Goal: Information Seeking & Learning: Learn about a topic

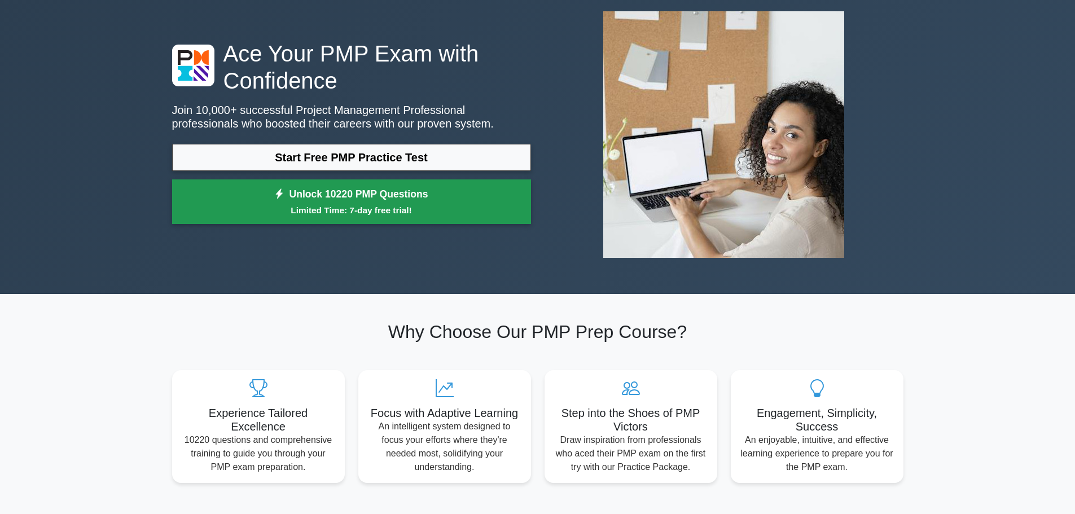
scroll to position [113, 0]
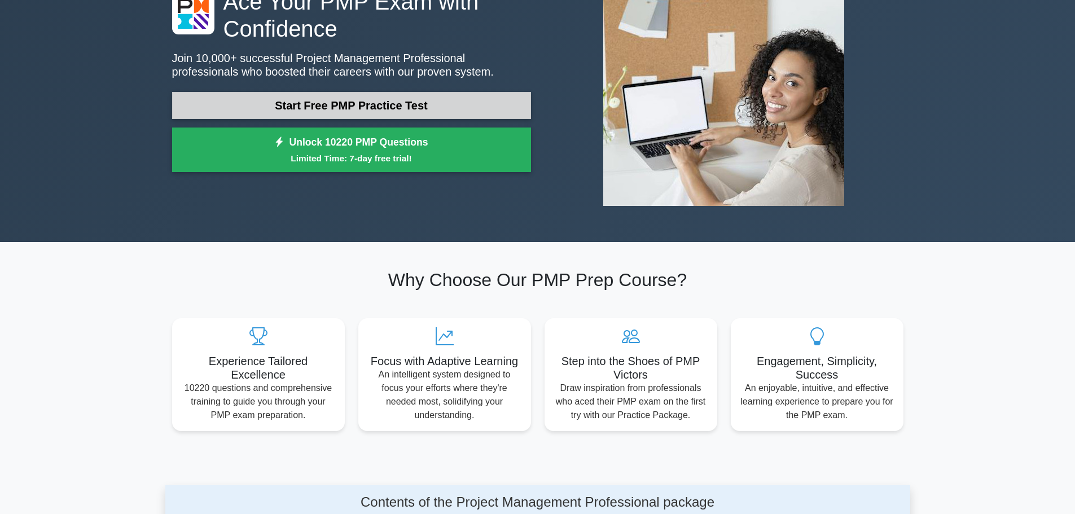
click at [447, 107] on link "Start Free PMP Practice Test" at bounding box center [351, 105] width 359 height 27
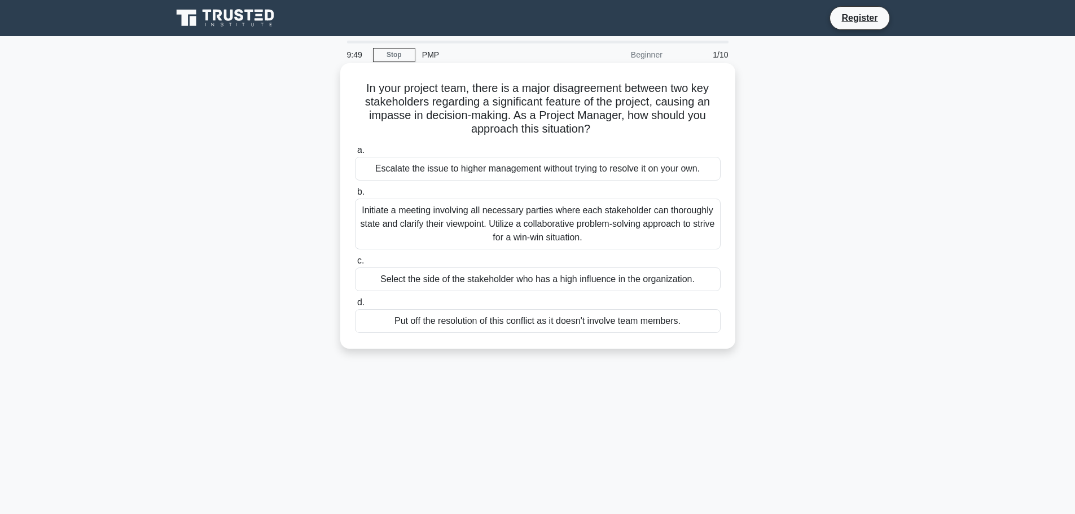
click at [561, 225] on div "Initiate a meeting involving all necessary parties where each stakeholder can t…" at bounding box center [538, 224] width 366 height 51
click at [355, 196] on input "b. Initiate a meeting involving all necessary parties where each stakeholder ca…" at bounding box center [355, 191] width 0 height 7
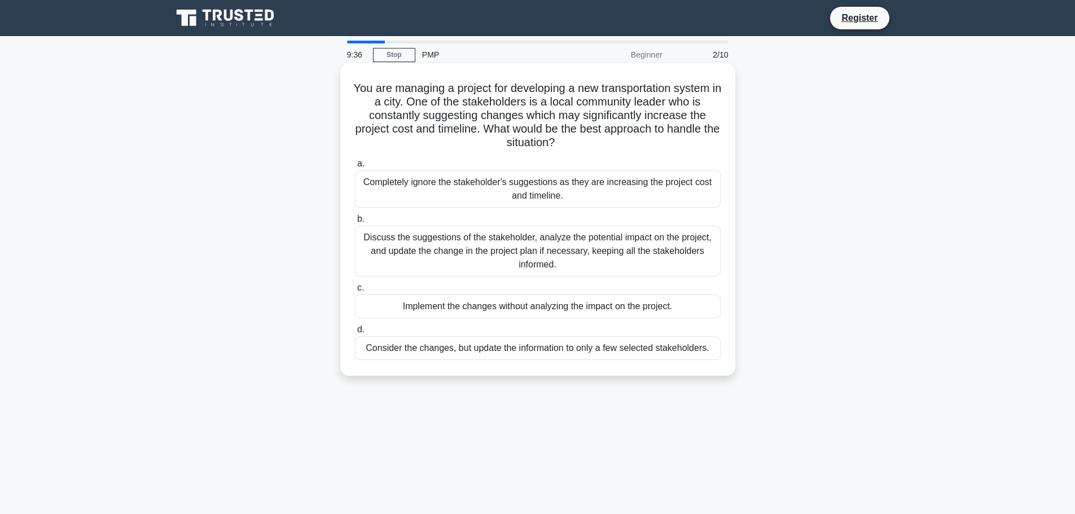
click at [658, 251] on div "Discuss the suggestions of the stakeholder, analyze the potential impact on the…" at bounding box center [538, 251] width 366 height 51
click at [355, 223] on input "b. Discuss the suggestions of the stakeholder, analyze the potential impact on …" at bounding box center [355, 219] width 0 height 7
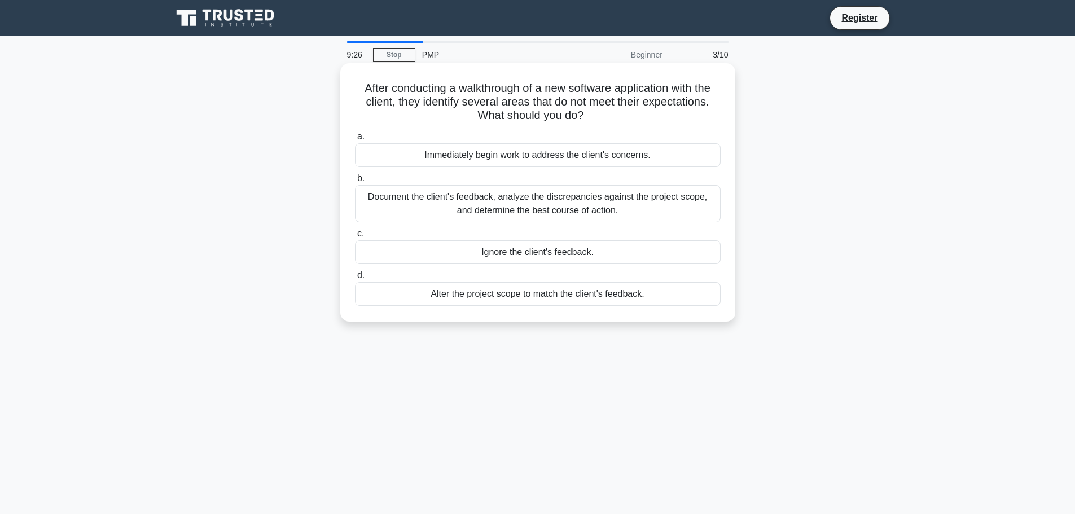
click at [589, 204] on div "Document the client's feedback, analyze the discrepancies against the project s…" at bounding box center [538, 203] width 366 height 37
click at [355, 182] on input "b. Document the client's feedback, analyze the discrepancies against the projec…" at bounding box center [355, 178] width 0 height 7
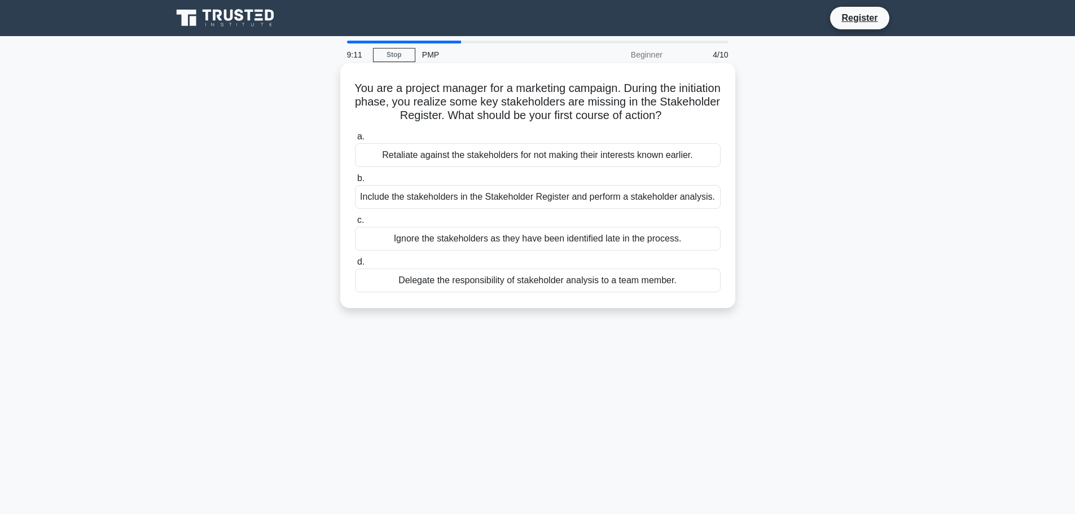
click at [453, 194] on div "Include the stakeholders in the Stakeholder Register and perform a stakeholder …" at bounding box center [538, 197] width 366 height 24
click at [355, 182] on input "b. Include the stakeholders in the Stakeholder Register and perform a stakehold…" at bounding box center [355, 178] width 0 height 7
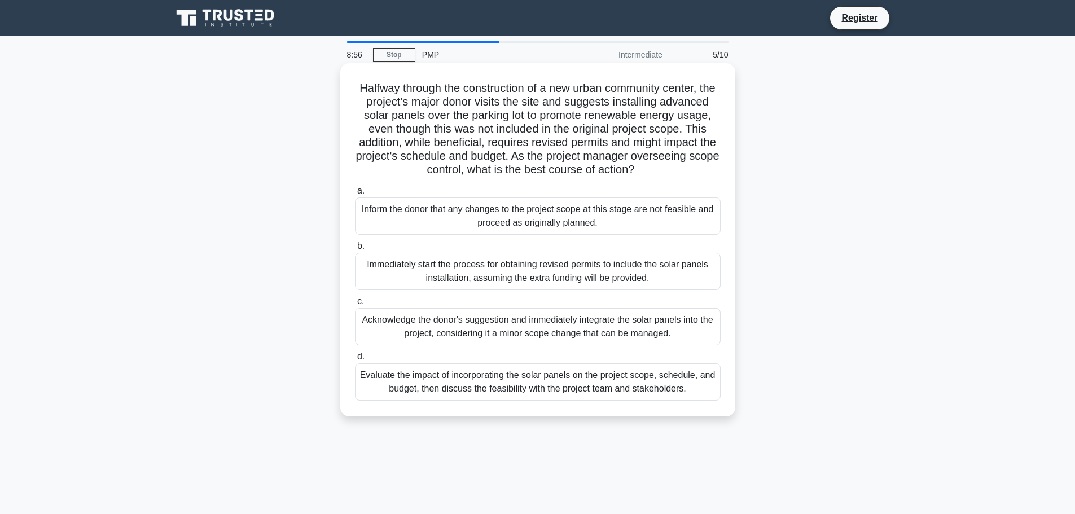
click at [528, 401] on div "Evaluate the impact of incorporating the solar panels on the project scope, sch…" at bounding box center [538, 381] width 366 height 37
click at [355, 361] on input "d. Evaluate the impact of incorporating the solar panels on the project scope, …" at bounding box center [355, 356] width 0 height 7
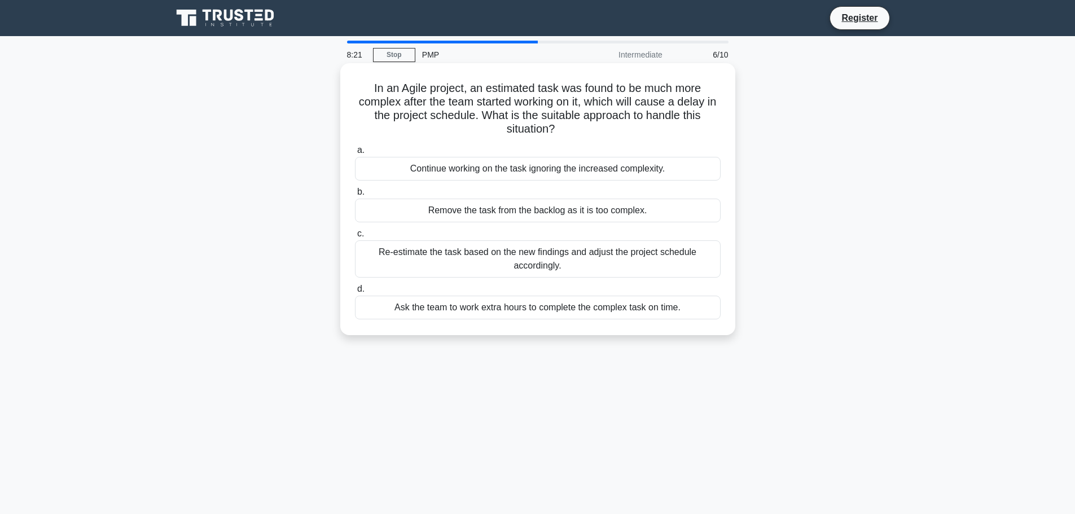
click at [623, 263] on div "Re-estimate the task based on the new findings and adjust the project schedule …" at bounding box center [538, 258] width 366 height 37
click at [355, 238] on input "c. Re-estimate the task based on the new findings and adjust the project schedu…" at bounding box center [355, 233] width 0 height 7
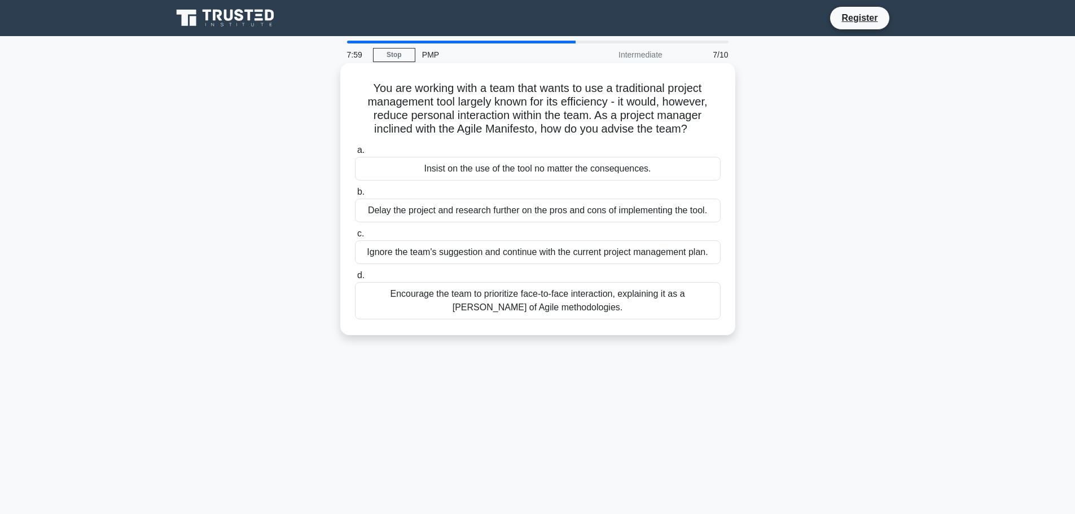
click at [582, 305] on div "Encourage the team to prioritize face-to-face interaction, explaining it as a […" at bounding box center [538, 300] width 366 height 37
click at [355, 279] on input "d. Encourage the team to prioritize face-to-face interaction, explaining it as …" at bounding box center [355, 275] width 0 height 7
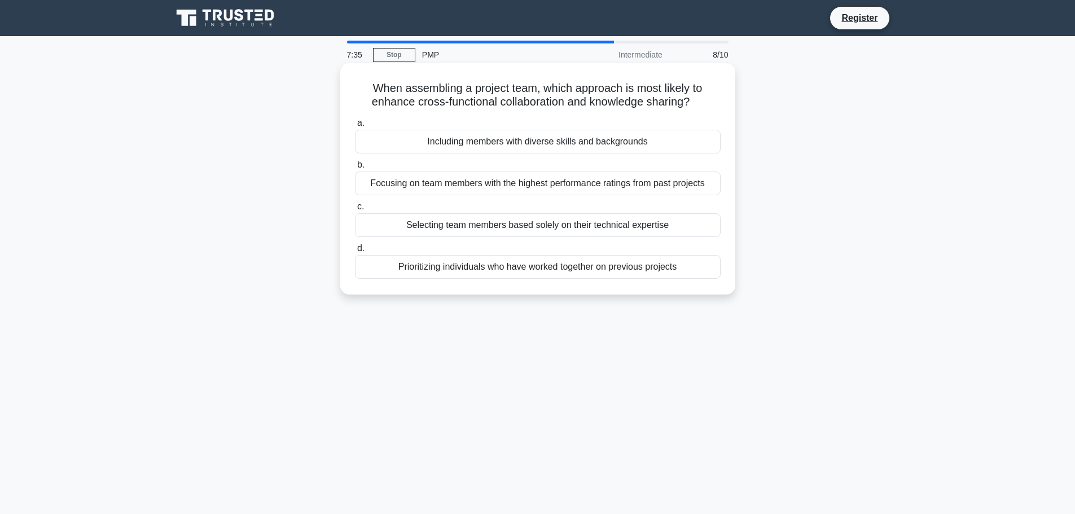
click at [577, 146] on div "Including members with diverse skills and backgrounds" at bounding box center [538, 142] width 366 height 24
click at [355, 127] on input "a. Including members with diverse skills and backgrounds" at bounding box center [355, 123] width 0 height 7
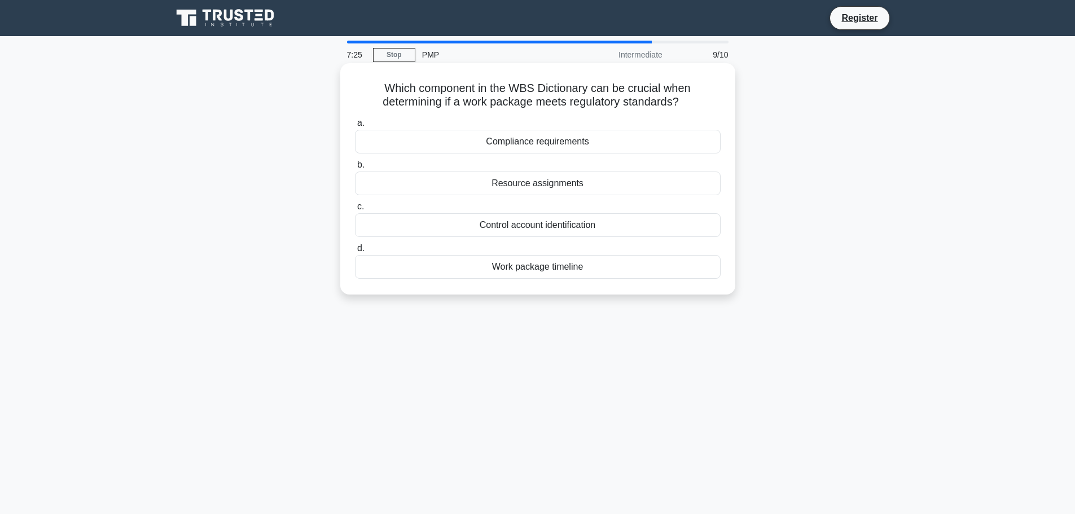
click at [533, 141] on div "Compliance requirements" at bounding box center [538, 142] width 366 height 24
click at [355, 127] on input "a. Compliance requirements" at bounding box center [355, 123] width 0 height 7
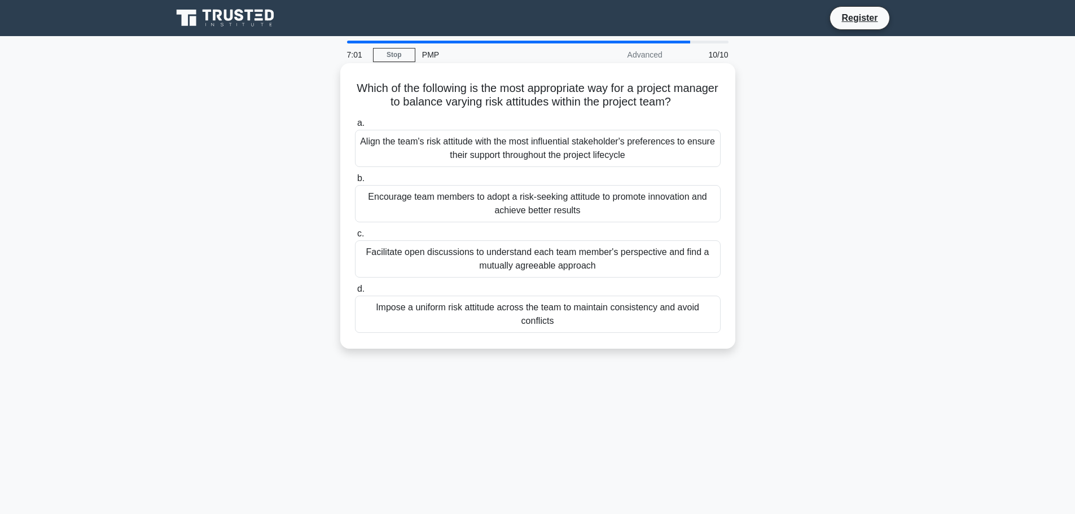
click at [679, 267] on div "Facilitate open discussions to understand each team member's perspective and fi…" at bounding box center [538, 258] width 366 height 37
click at [355, 238] on input "c. Facilitate open discussions to understand each team member's perspective and…" at bounding box center [355, 233] width 0 height 7
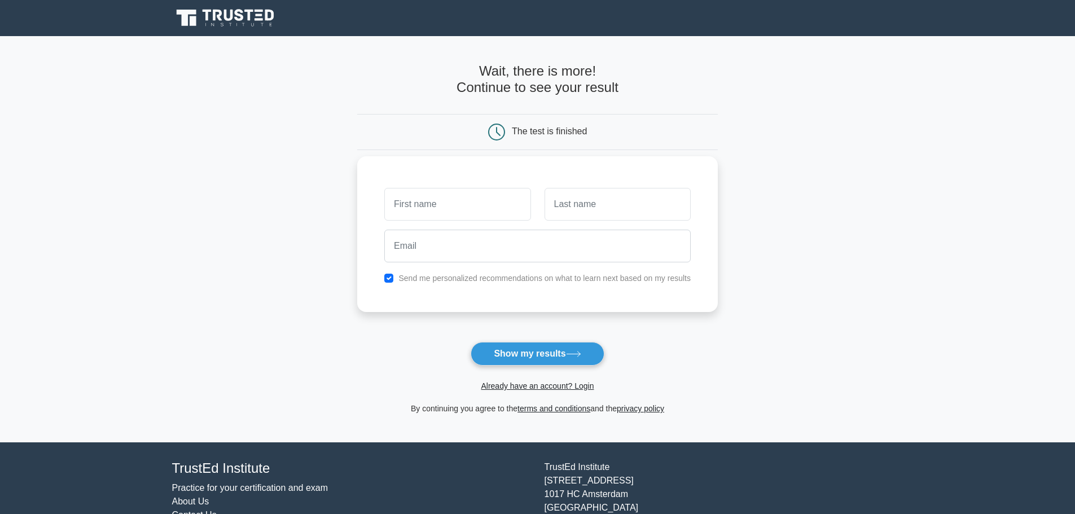
click at [447, 280] on label "Send me personalized recommendations on what to learn next based on my results" at bounding box center [544, 278] width 292 height 9
click at [394, 280] on div "Send me personalized recommendations on what to learn next based on my results" at bounding box center [538, 278] width 320 height 14
click at [388, 277] on input "checkbox" at bounding box center [388, 278] width 9 height 9
checkbox input "false"
click at [484, 359] on button "Show my results" at bounding box center [537, 354] width 133 height 24
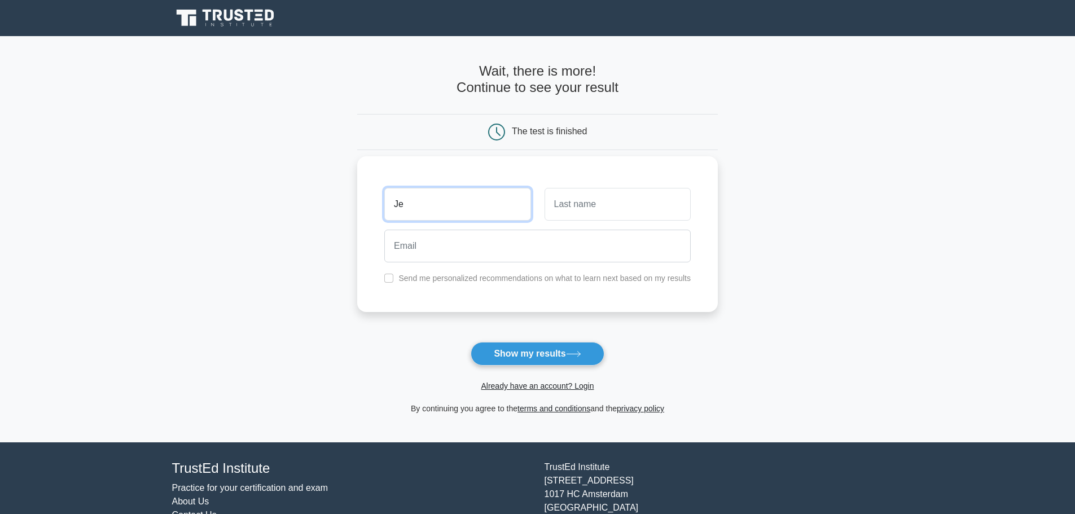
type input "Je"
type input "j"
type input "Hovah"
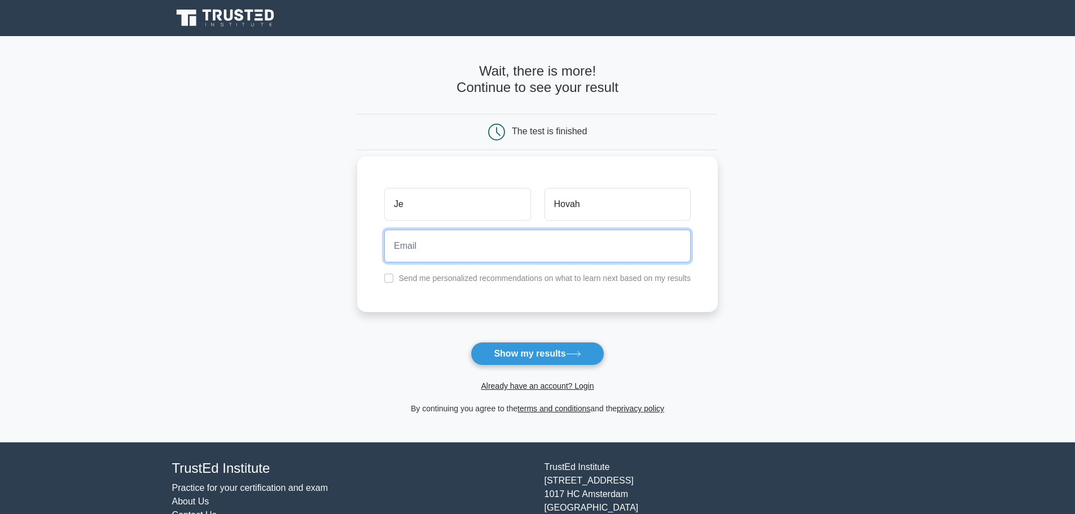
click at [466, 256] on input "email" at bounding box center [537, 246] width 306 height 33
click at [558, 254] on input "email" at bounding box center [537, 246] width 306 height 33
type input "w"
type input "je.hovah@gmail.com"
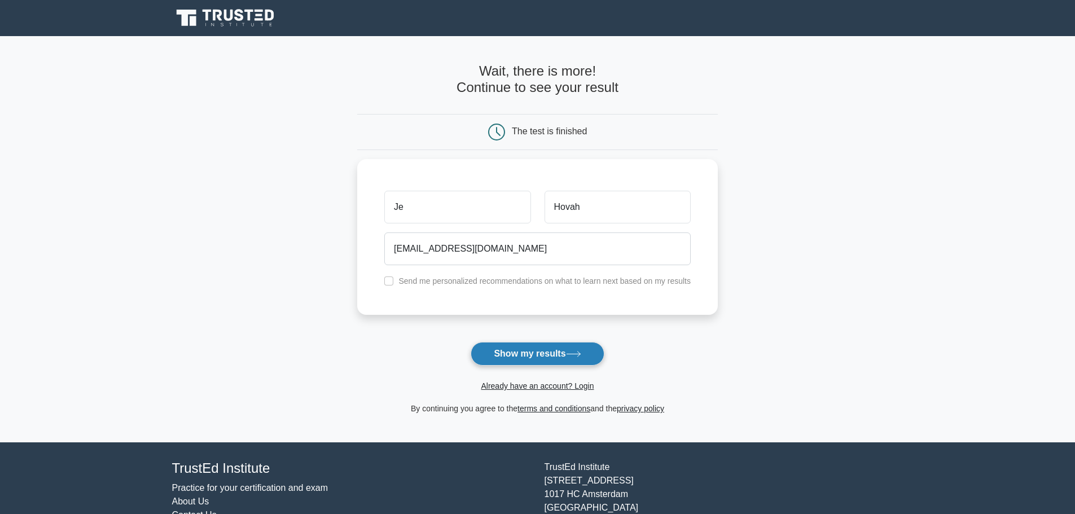
click at [570, 348] on button "Show my results" at bounding box center [537, 354] width 133 height 24
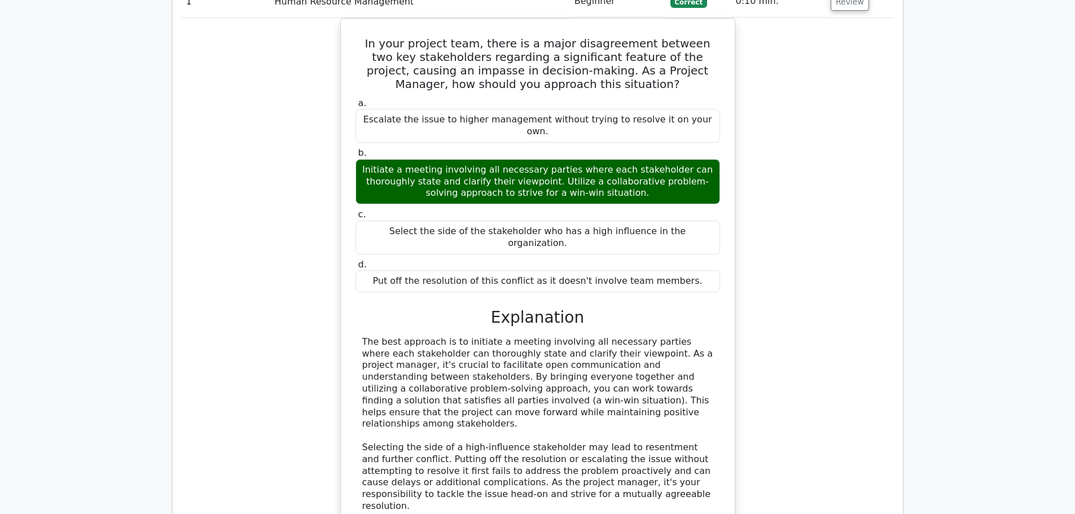
scroll to position [1354, 0]
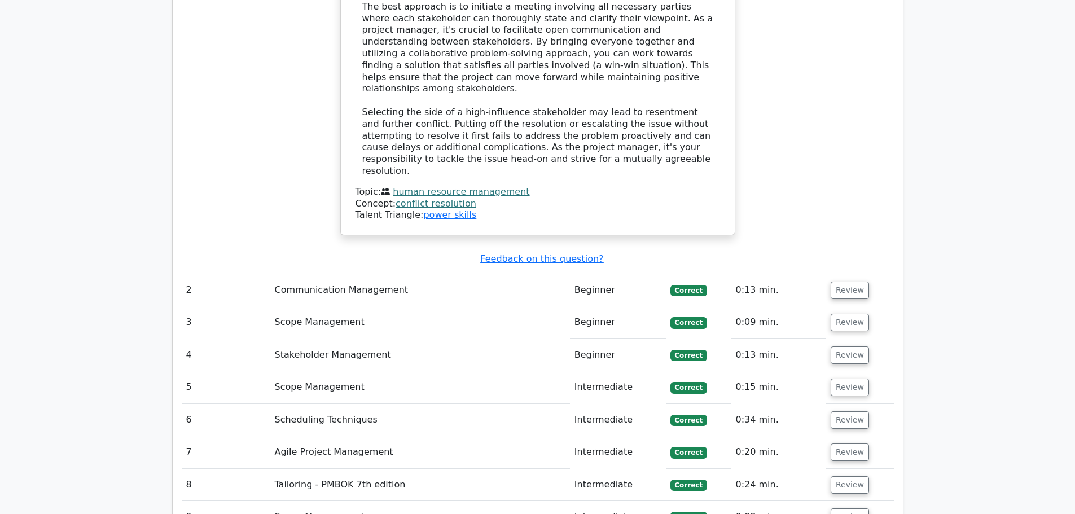
click at [799, 274] on td "0:13 min." at bounding box center [778, 290] width 95 height 32
click at [837, 282] on button "Review" at bounding box center [850, 290] width 38 height 17
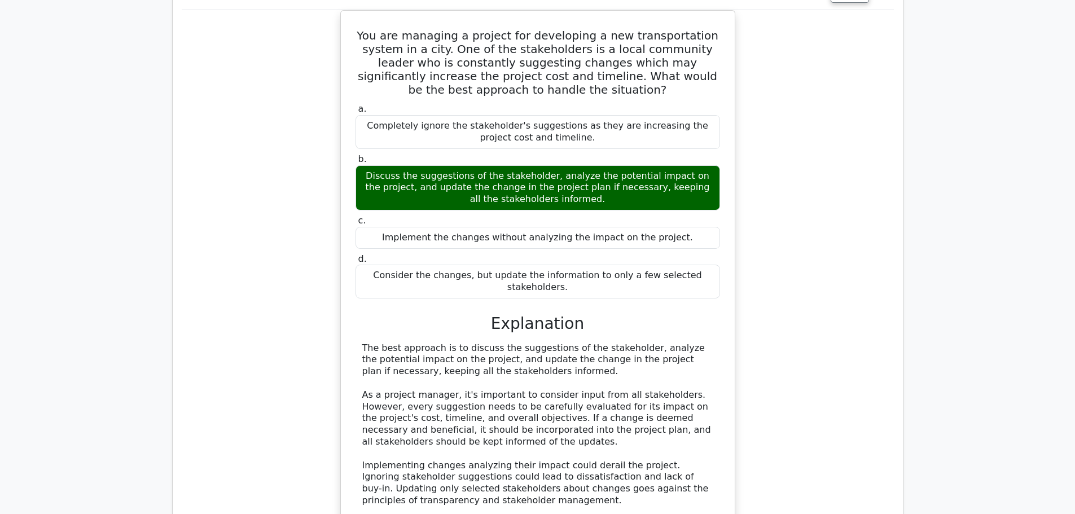
scroll to position [1862, 0]
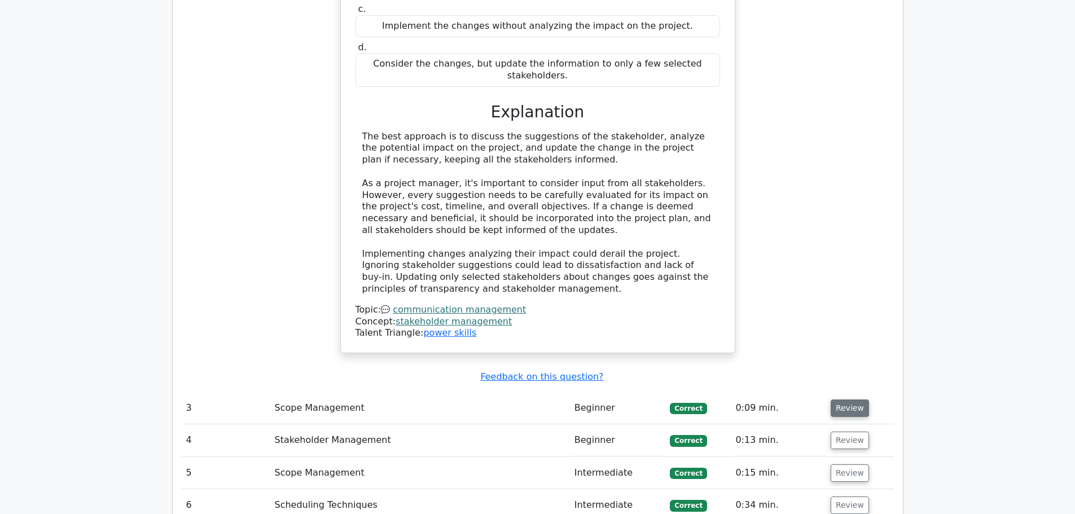
click at [839, 400] on button "Review" at bounding box center [850, 408] width 38 height 17
click at [841, 400] on button "Review" at bounding box center [850, 408] width 38 height 17
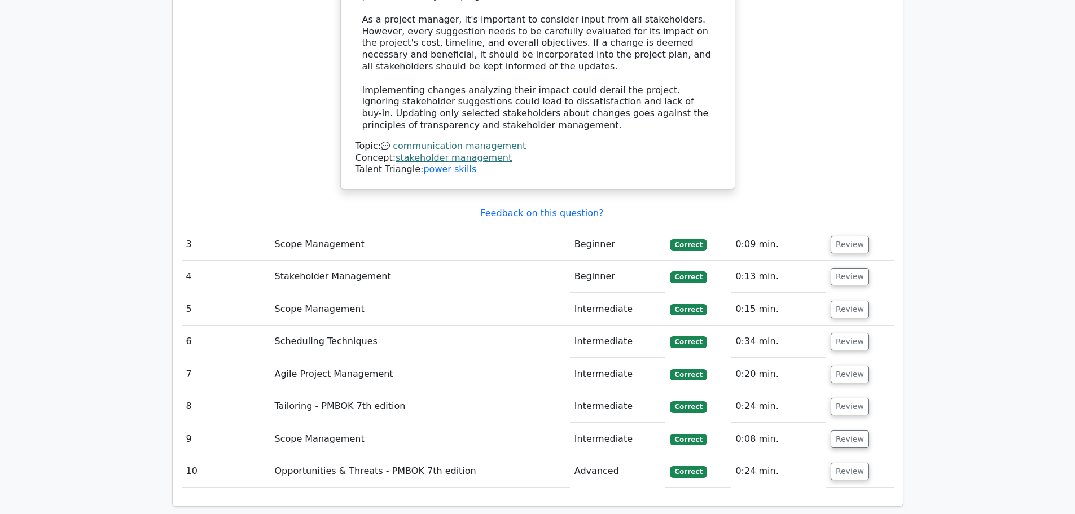
scroll to position [2031, 0]
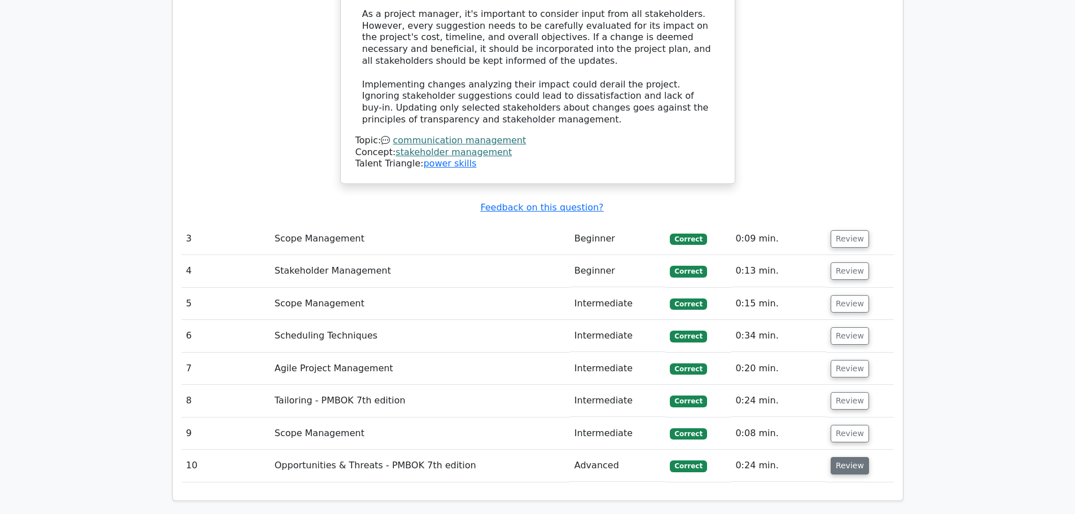
click at [854, 457] on button "Review" at bounding box center [850, 465] width 38 height 17
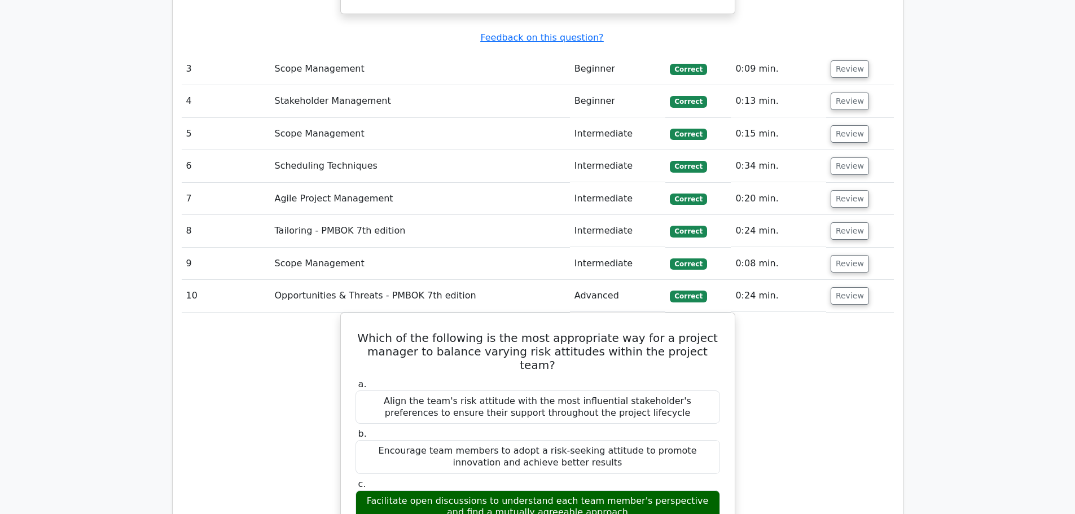
scroll to position [2201, 0]
click at [862, 256] on button "Review" at bounding box center [850, 264] width 38 height 17
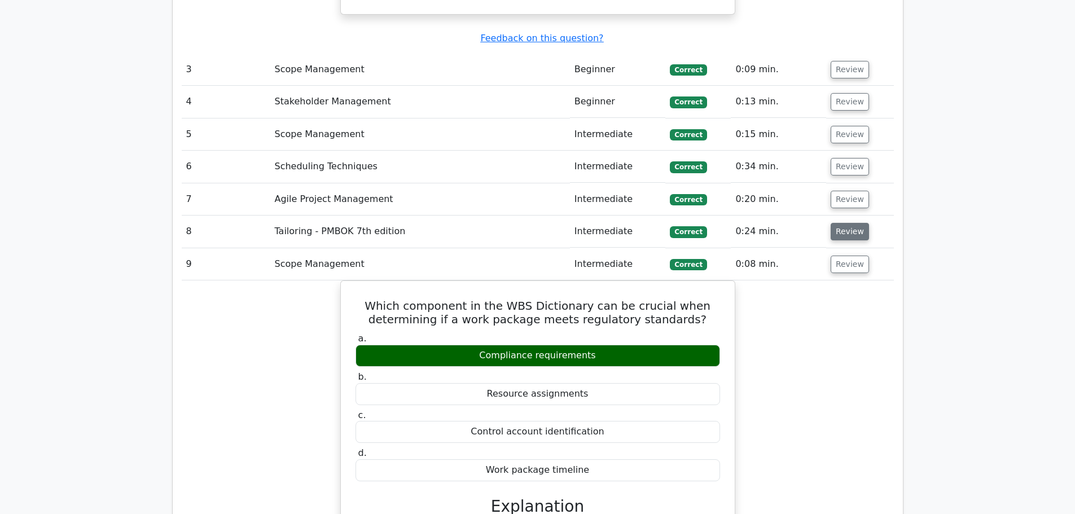
click at [841, 223] on button "Review" at bounding box center [850, 231] width 38 height 17
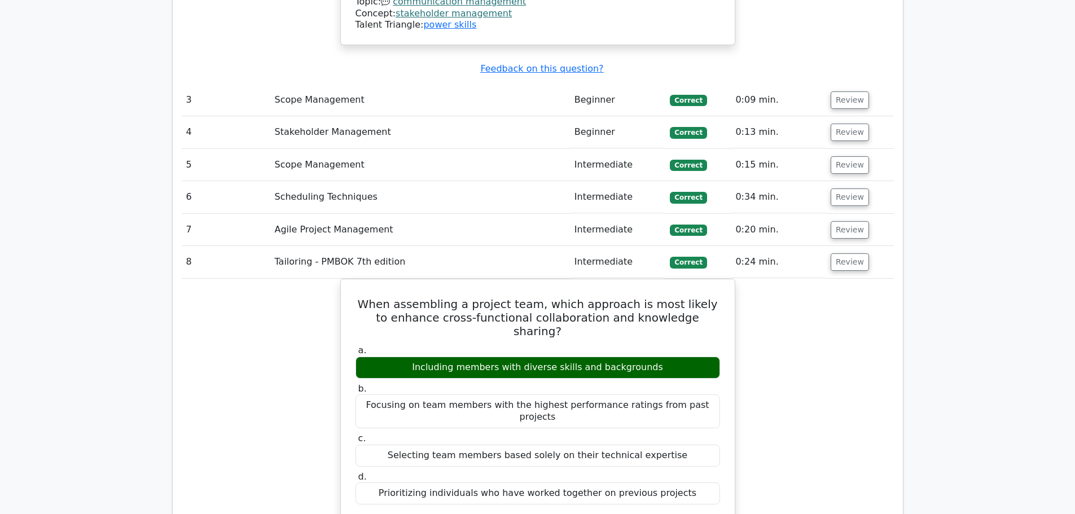
scroll to position [2031, 0]
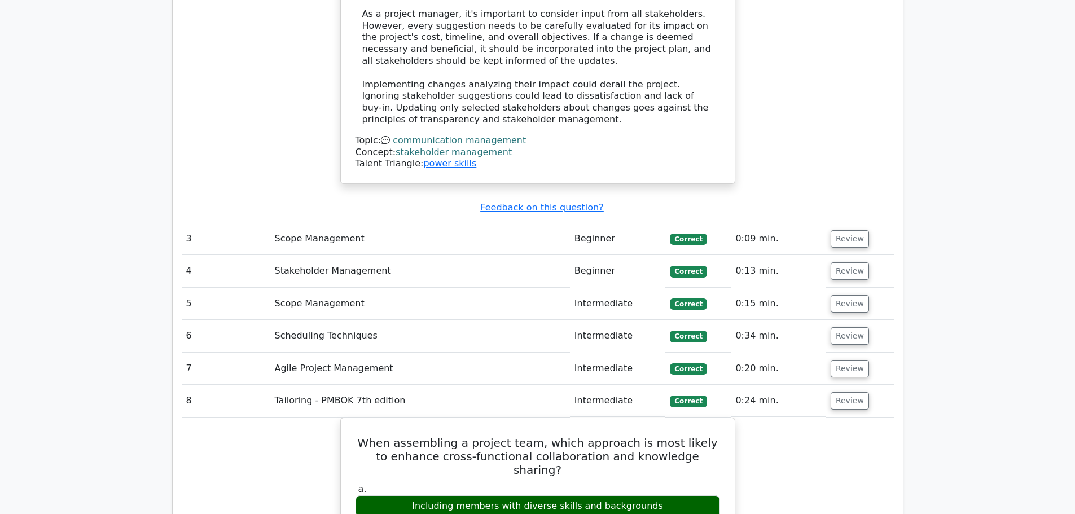
click at [832, 353] on td "Review" at bounding box center [860, 369] width 68 height 32
click at [840, 360] on button "Review" at bounding box center [850, 368] width 38 height 17
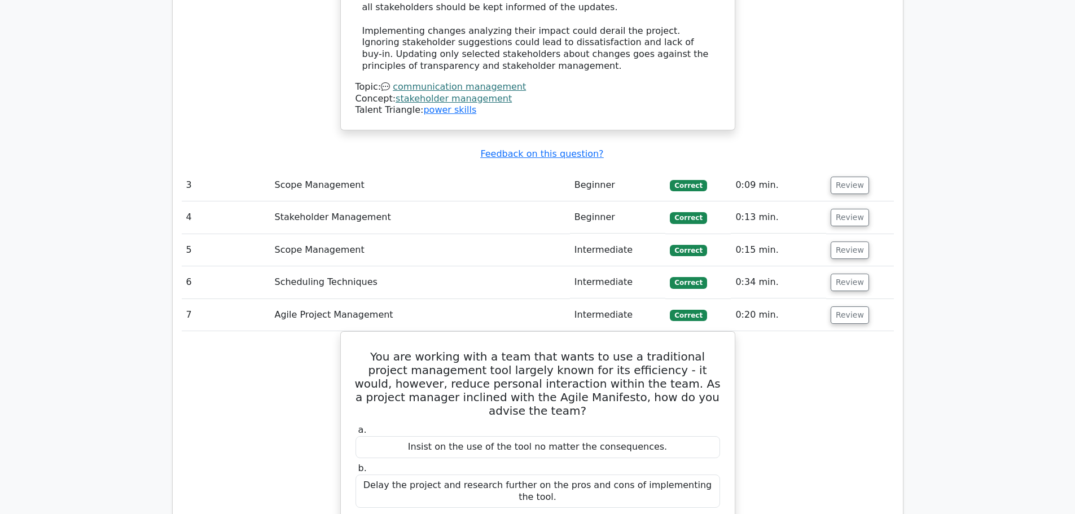
scroll to position [2144, 0]
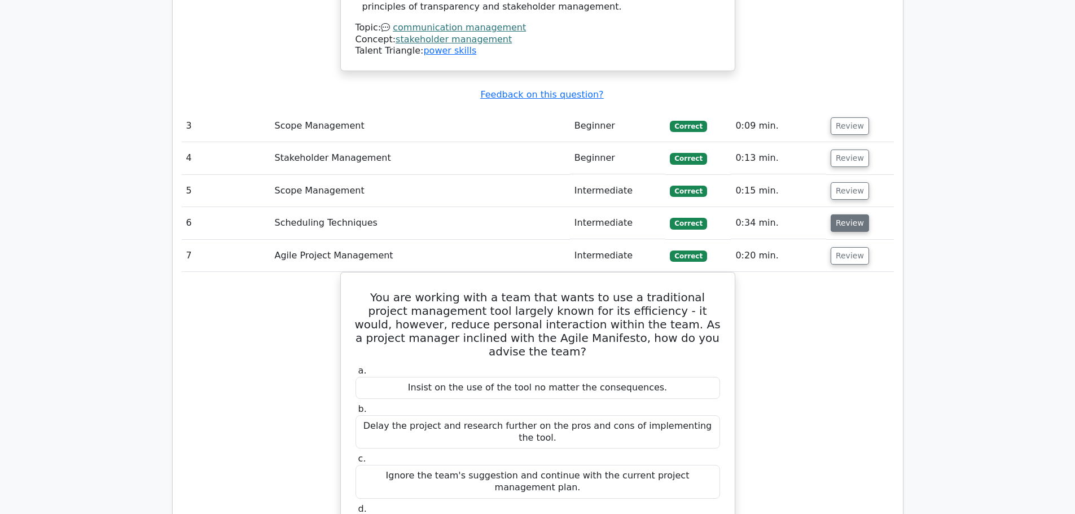
click at [852, 214] on button "Review" at bounding box center [850, 222] width 38 height 17
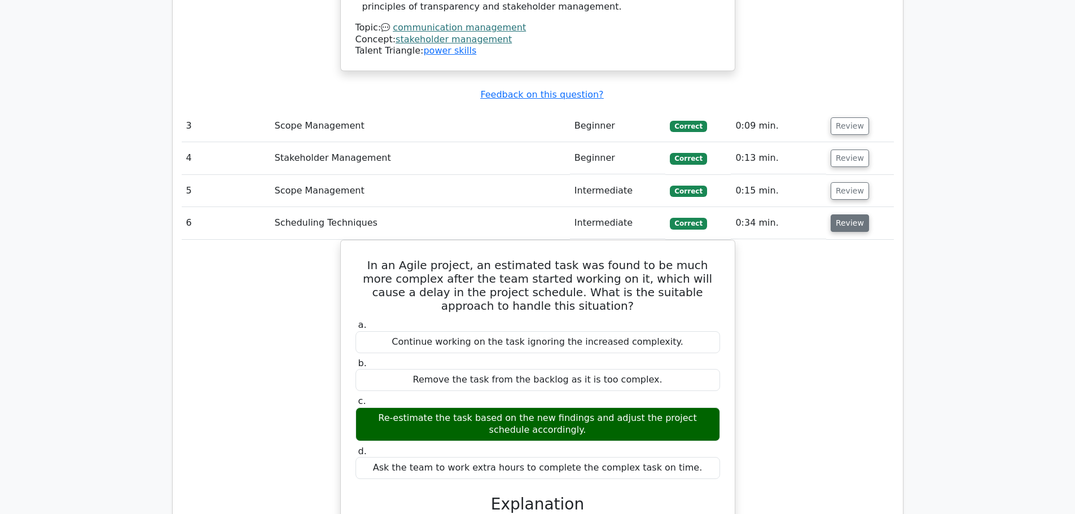
click at [852, 214] on button "Review" at bounding box center [850, 222] width 38 height 17
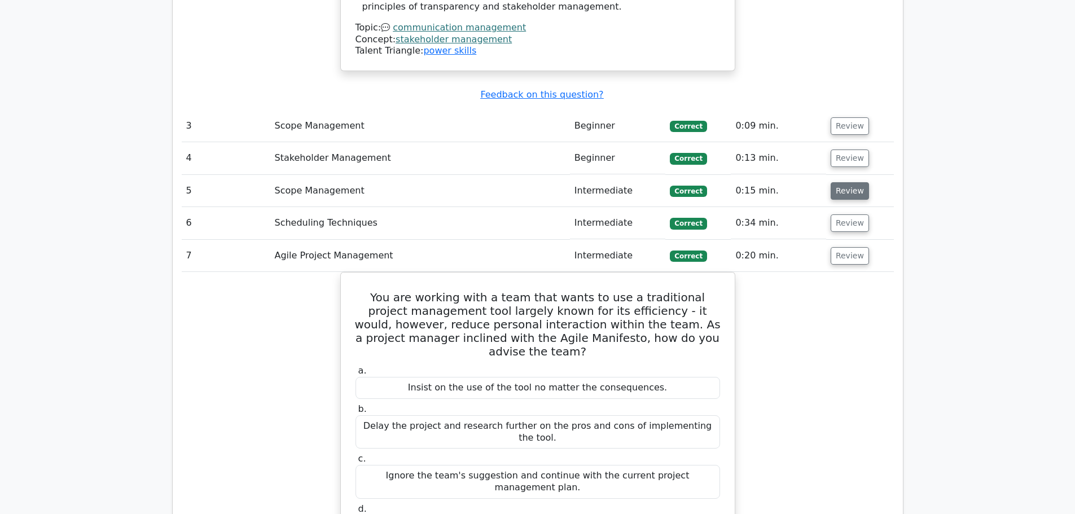
click at [851, 182] on button "Review" at bounding box center [850, 190] width 38 height 17
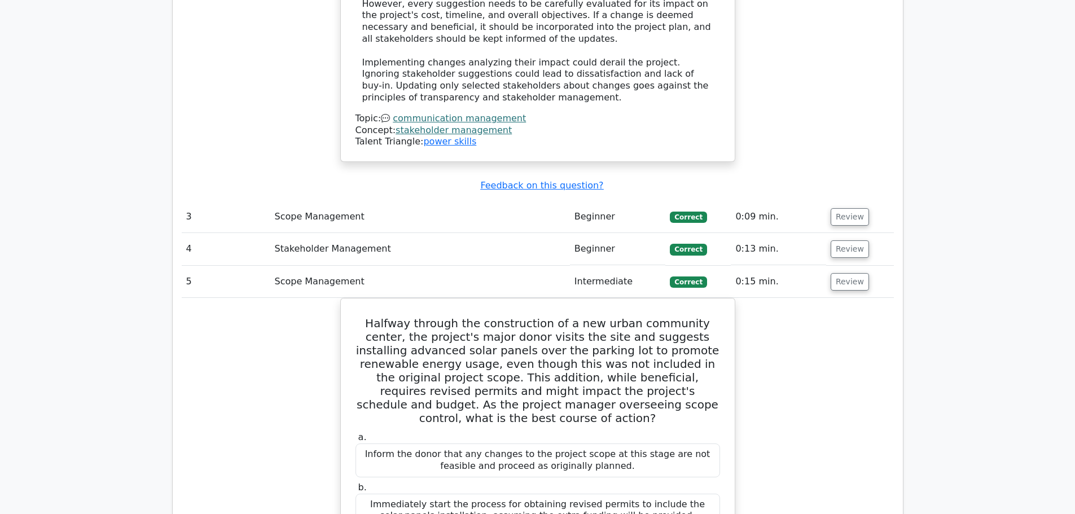
scroll to position [2031, 0]
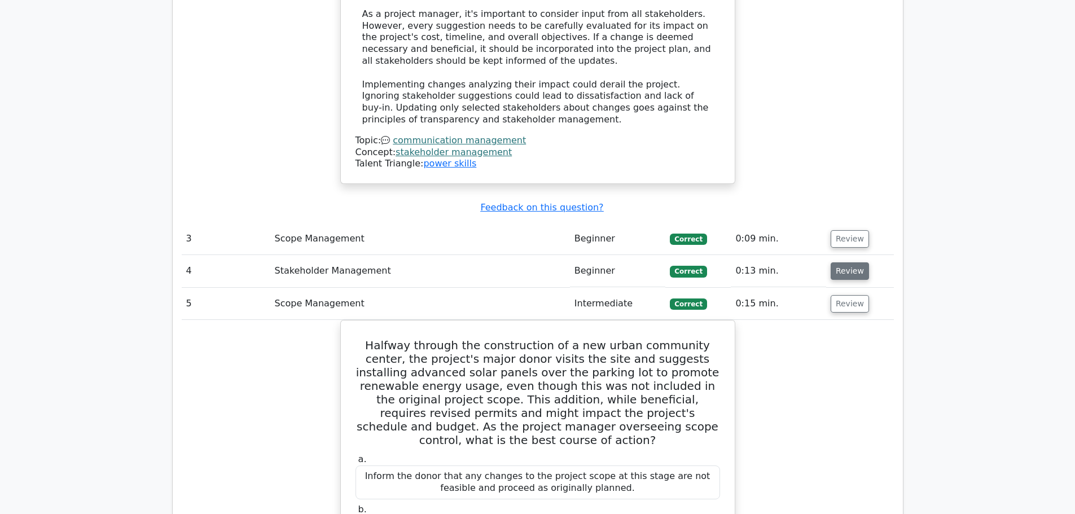
click at [849, 262] on button "Review" at bounding box center [850, 270] width 38 height 17
